Goal: Transaction & Acquisition: Subscribe to service/newsletter

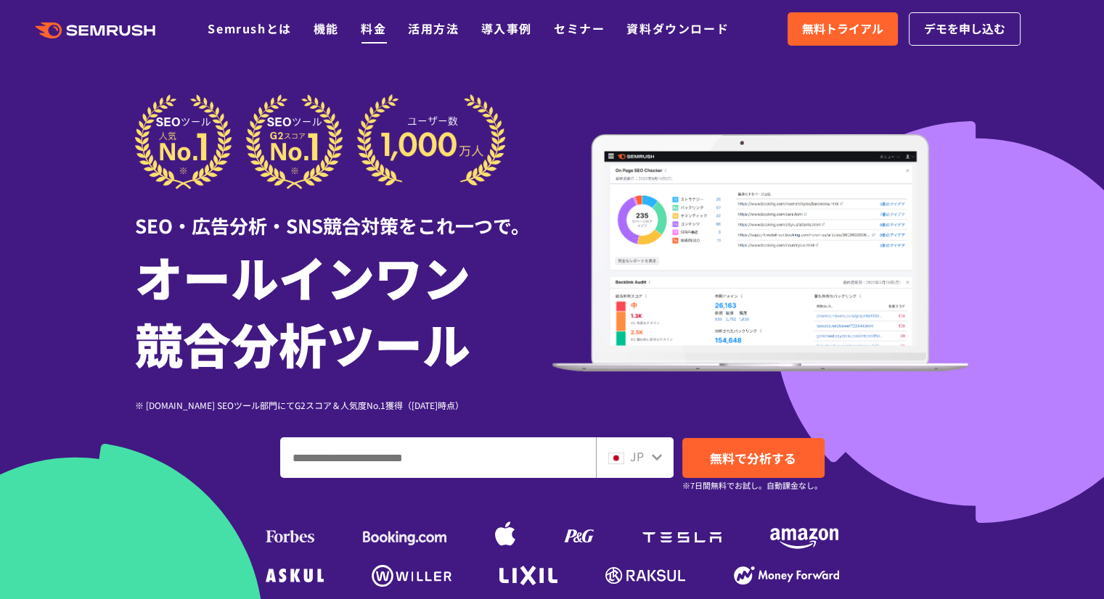
click at [371, 25] on link "料金" at bounding box center [373, 28] width 25 height 17
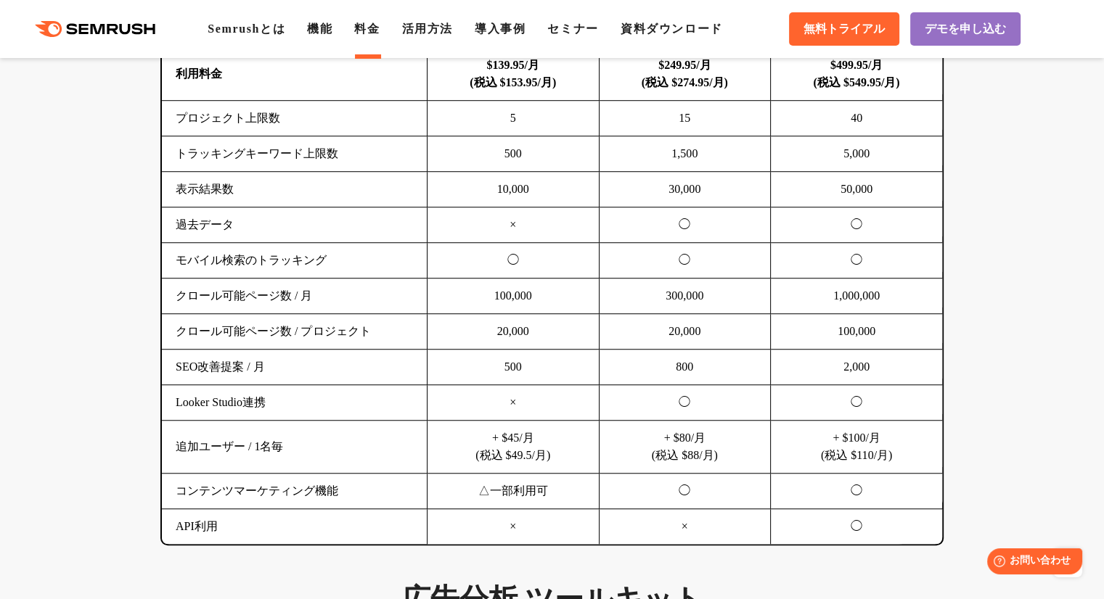
scroll to position [1016, 0]
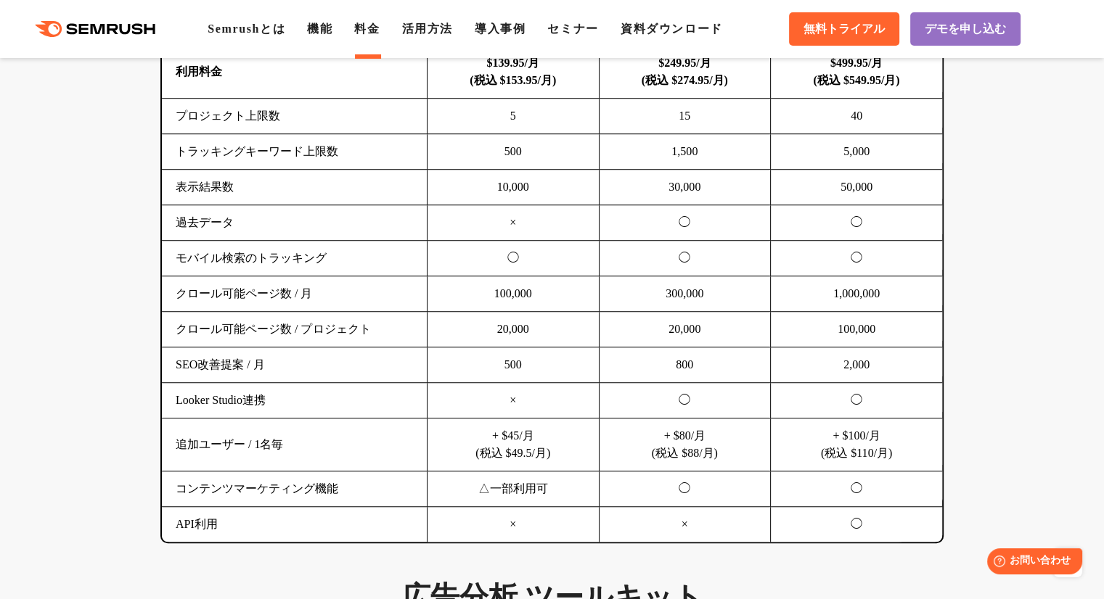
drag, startPoint x: 389, startPoint y: 200, endPoint x: 119, endPoint y: 317, distance: 294.5
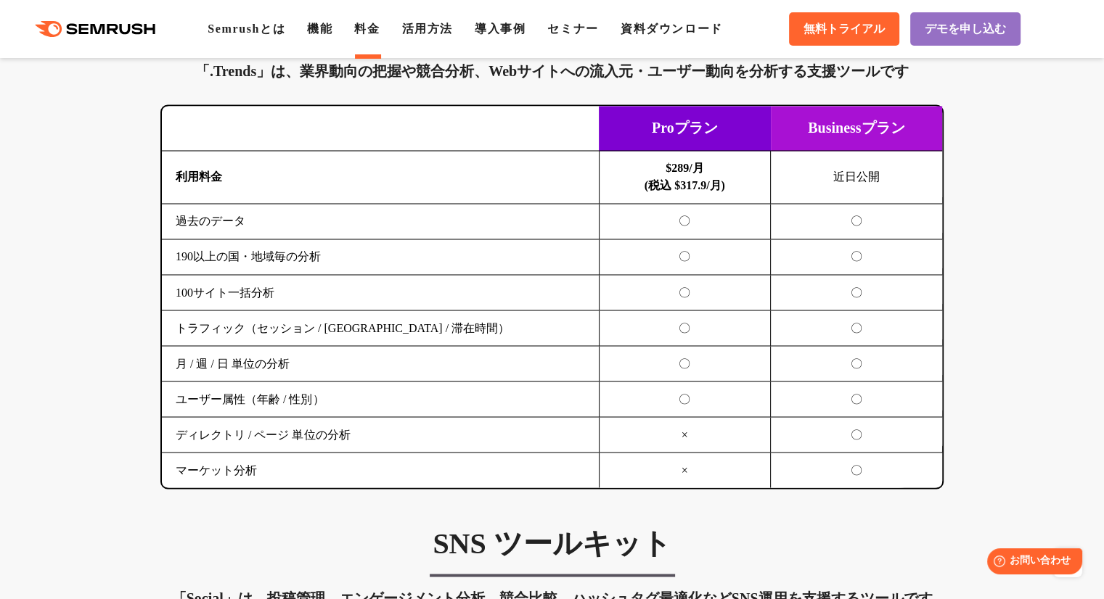
scroll to position [2685, 0]
